Goal: Transaction & Acquisition: Purchase product/service

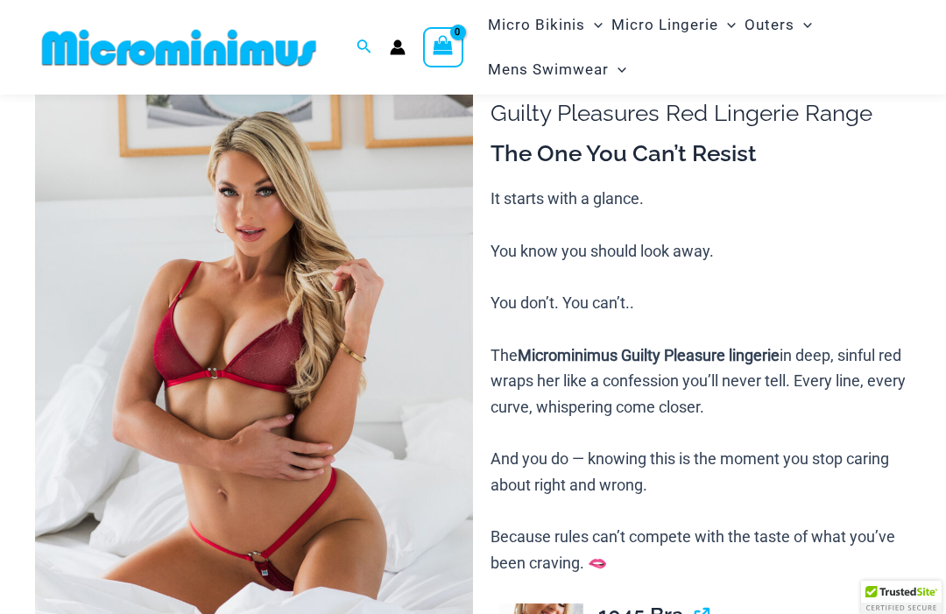
scroll to position [114, 0]
click at [402, 387] on img at bounding box center [254, 374] width 438 height 657
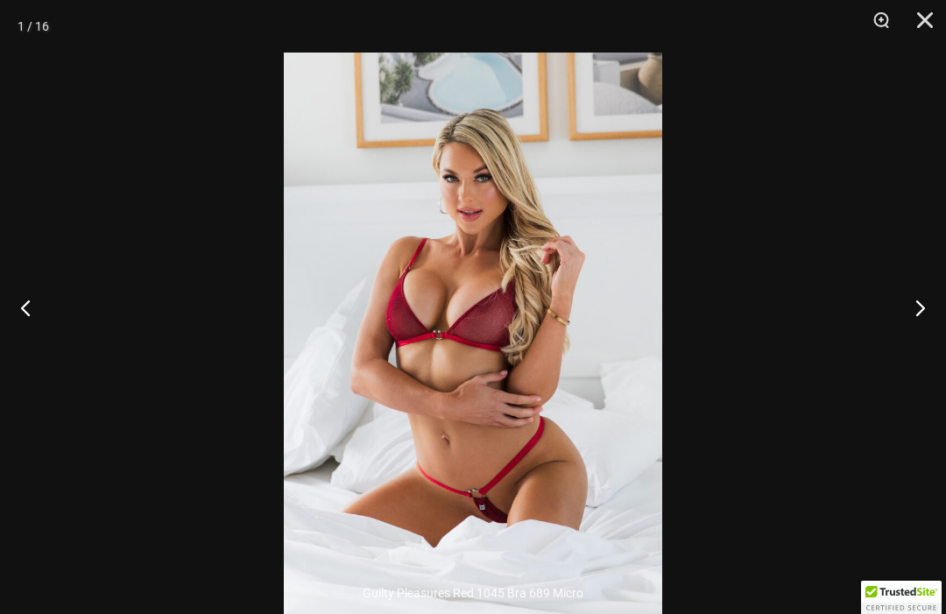
click at [691, 333] on div at bounding box center [473, 307] width 946 height 614
click at [920, 339] on button "Next" at bounding box center [913, 308] width 66 height 88
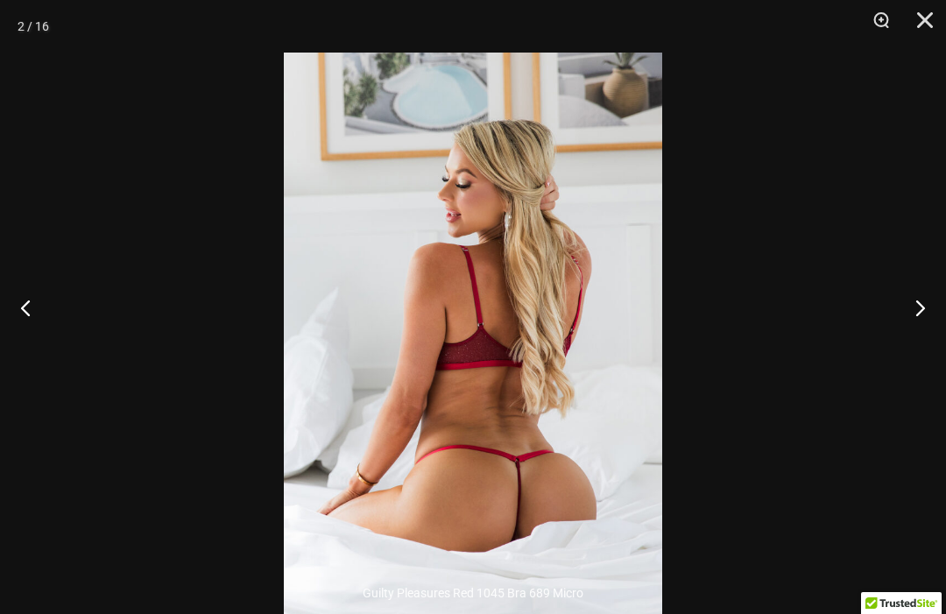
click at [920, 340] on button "Next" at bounding box center [913, 308] width 66 height 88
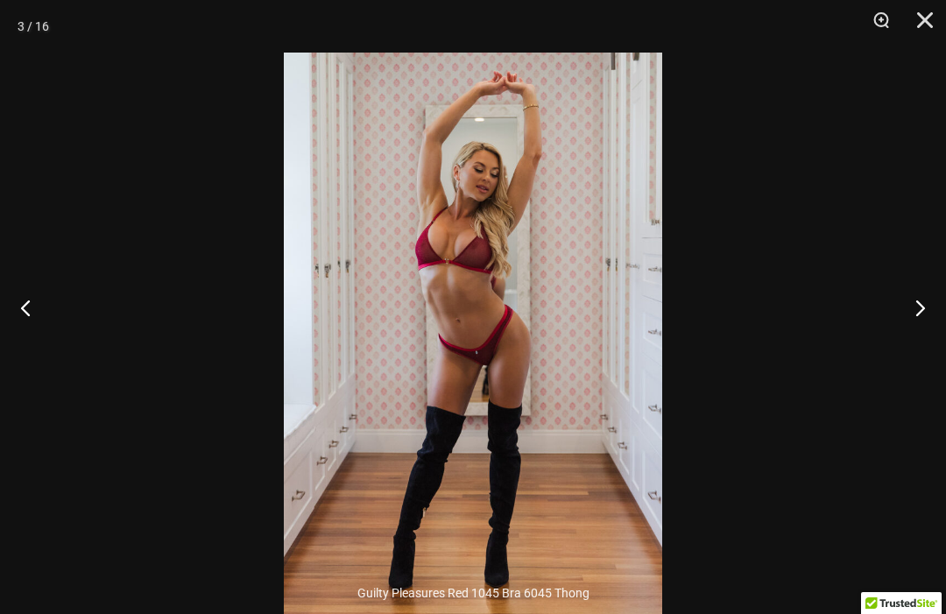
click at [922, 346] on button "Next" at bounding box center [913, 308] width 66 height 88
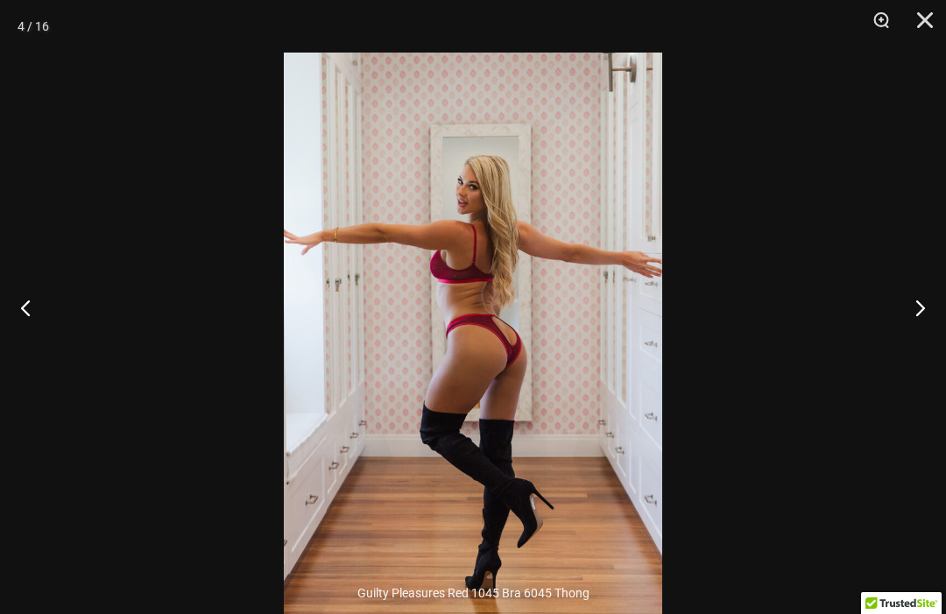
click at [924, 351] on button "Next" at bounding box center [913, 308] width 66 height 88
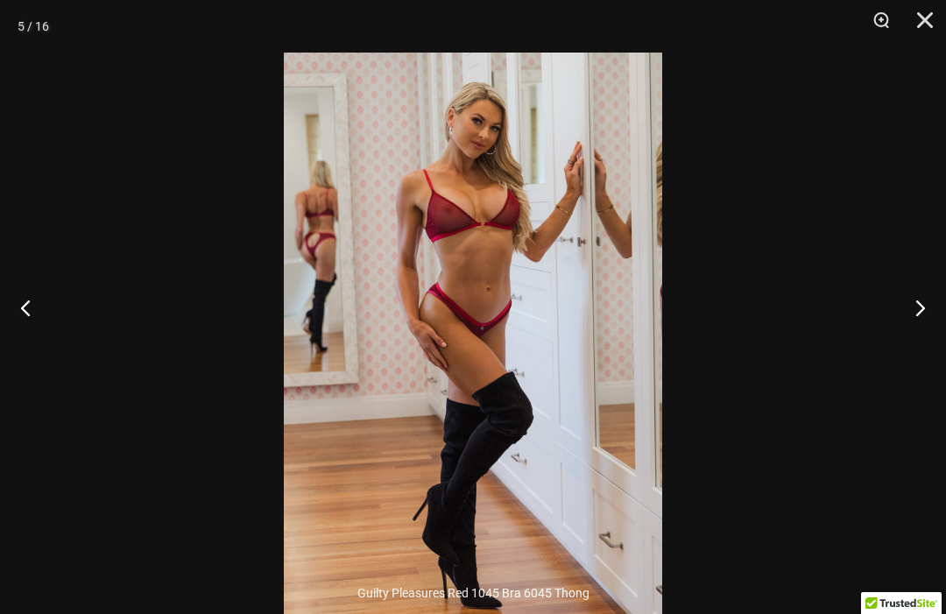
click at [918, 351] on button "Next" at bounding box center [913, 308] width 66 height 88
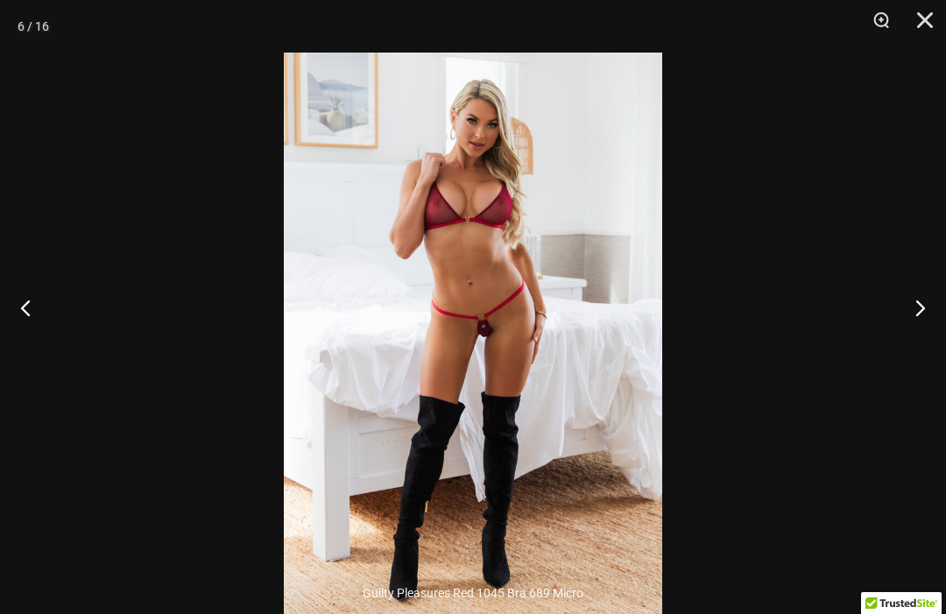
click at [914, 351] on button "Next" at bounding box center [913, 308] width 66 height 88
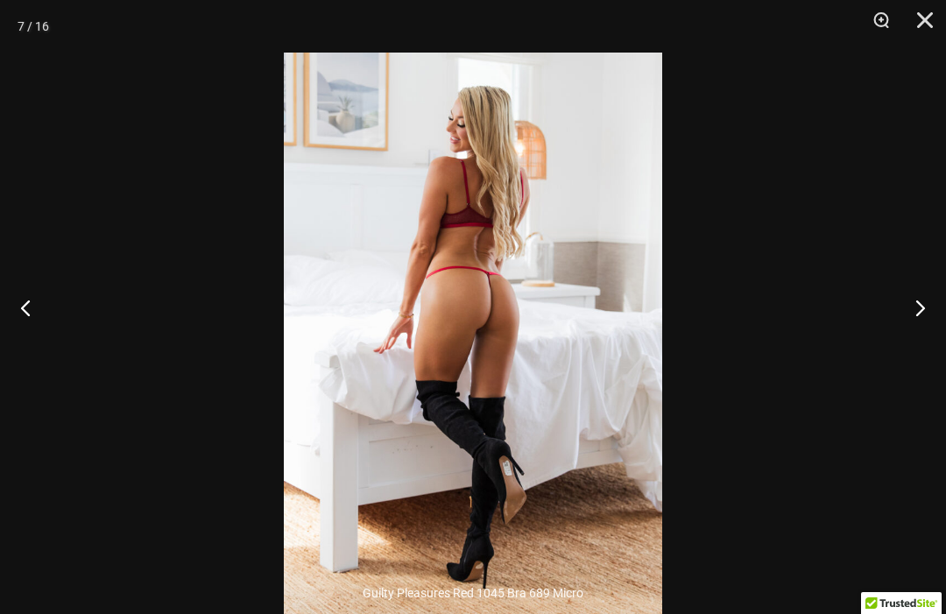
click at [933, 351] on button "Next" at bounding box center [913, 308] width 66 height 88
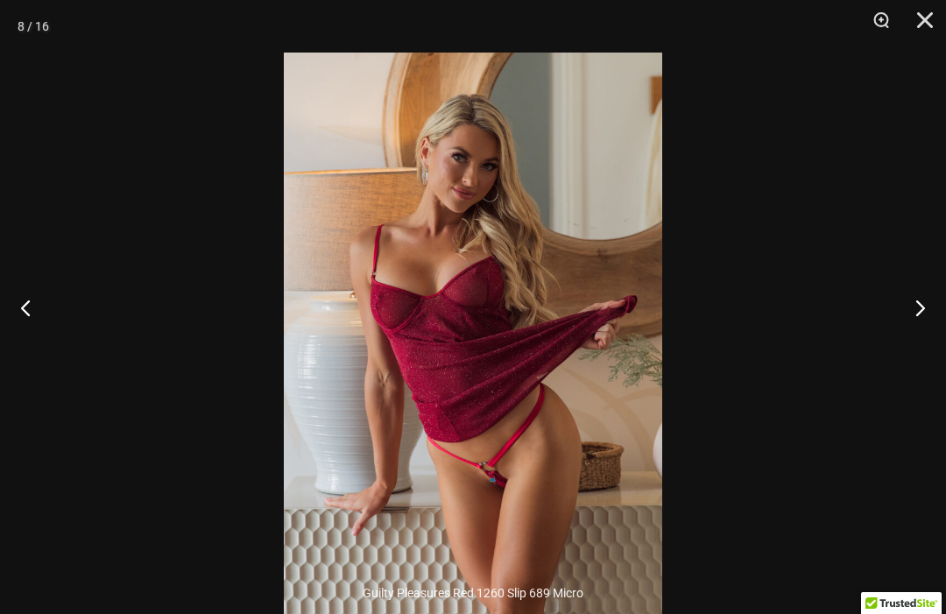
click at [920, 351] on button "Next" at bounding box center [913, 308] width 66 height 88
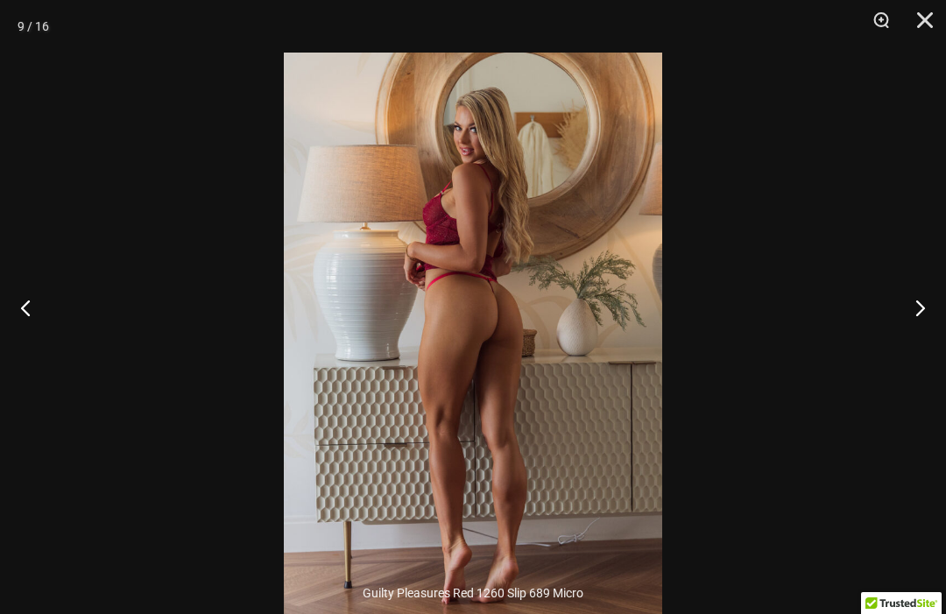
click at [920, 351] on button "Next" at bounding box center [913, 308] width 66 height 88
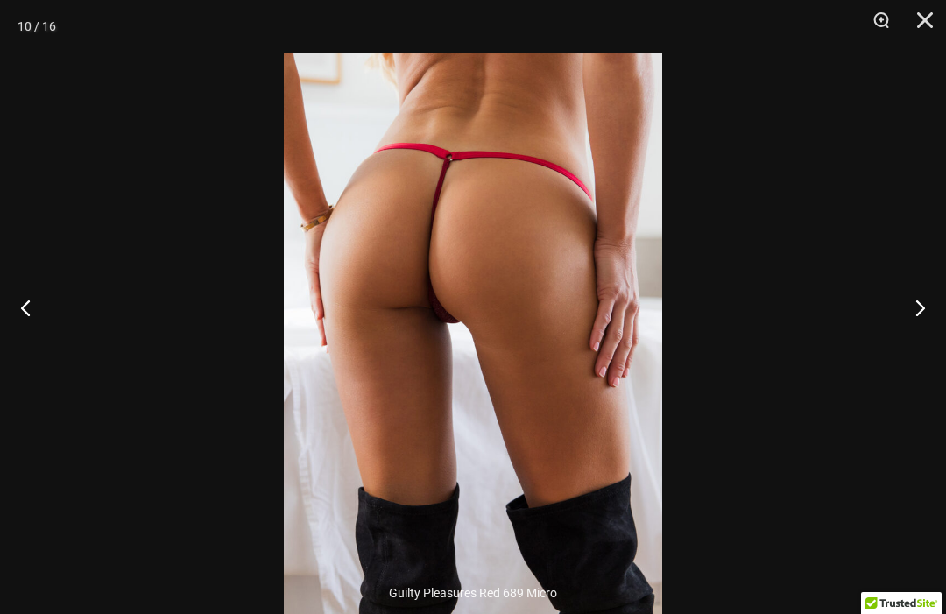
click at [915, 351] on button "Next" at bounding box center [913, 308] width 66 height 88
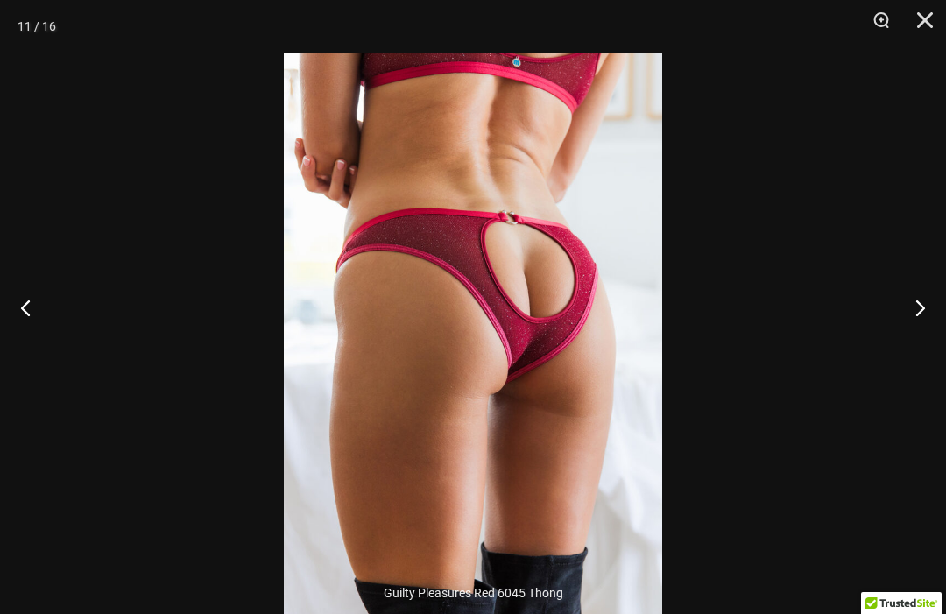
click at [915, 351] on button "Next" at bounding box center [913, 308] width 66 height 88
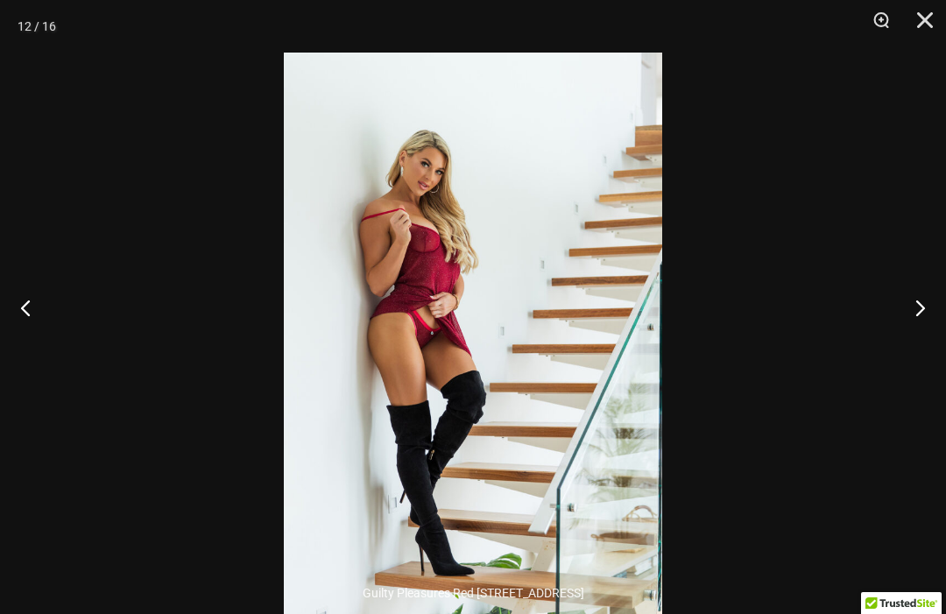
click at [934, 31] on button "Close" at bounding box center [919, 26] width 44 height 53
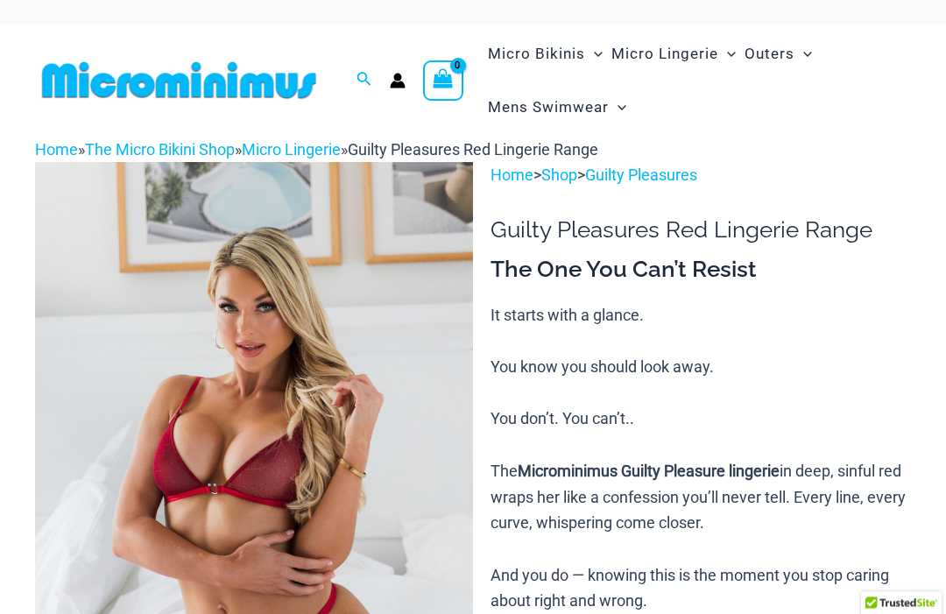
scroll to position [0, 0]
